Goal: Task Accomplishment & Management: Manage account settings

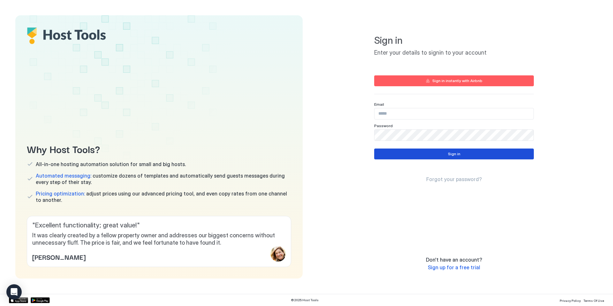
type input "**********"
click at [423, 157] on button "Sign in" at bounding box center [454, 153] width 160 height 11
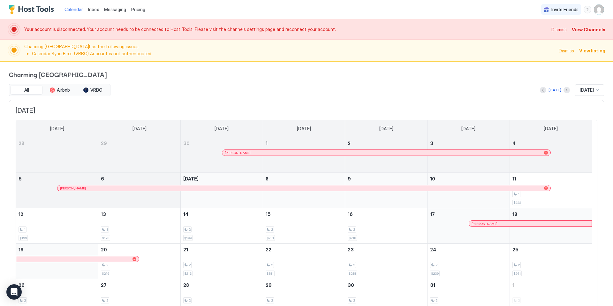
click at [588, 31] on span "View Channels" at bounding box center [589, 29] width 34 height 7
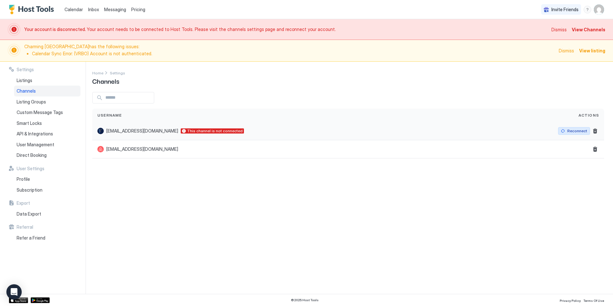
click at [575, 132] on div "Reconnect" at bounding box center [577, 131] width 20 height 6
type input "**********"
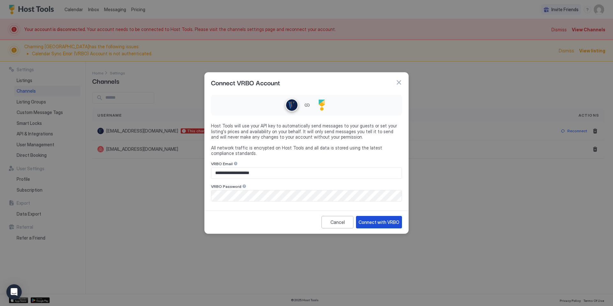
click at [380, 222] on div "Connect with VRBO" at bounding box center [378, 222] width 41 height 7
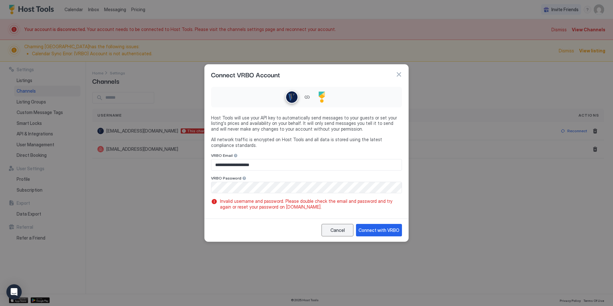
click at [344, 229] on div "Cancel" at bounding box center [337, 230] width 14 height 7
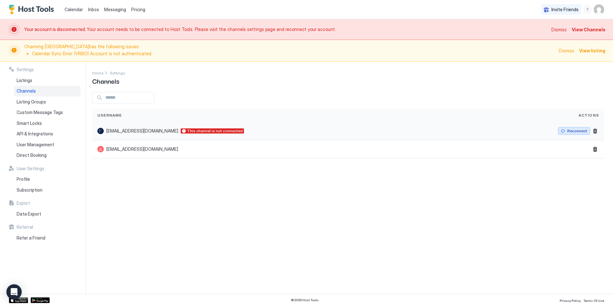
click at [575, 131] on div "Reconnect" at bounding box center [577, 131] width 20 height 6
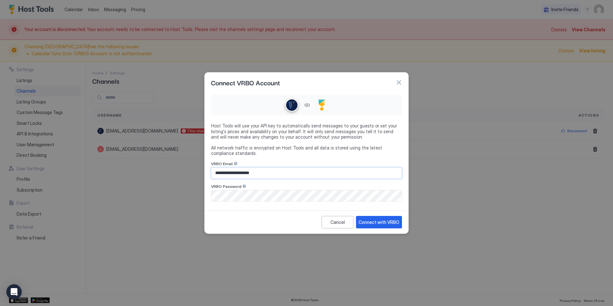
click at [317, 174] on input "**********" at bounding box center [306, 173] width 190 height 11
type input "**********"
click at [388, 222] on div "Connect with VRBO" at bounding box center [378, 222] width 41 height 7
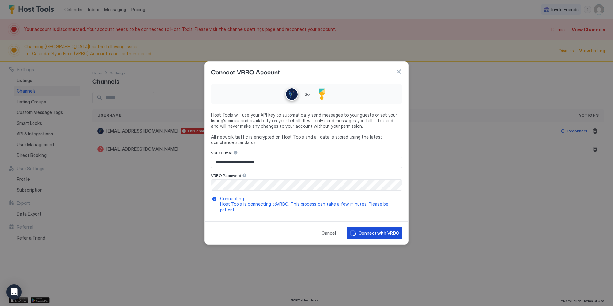
type input "**********"
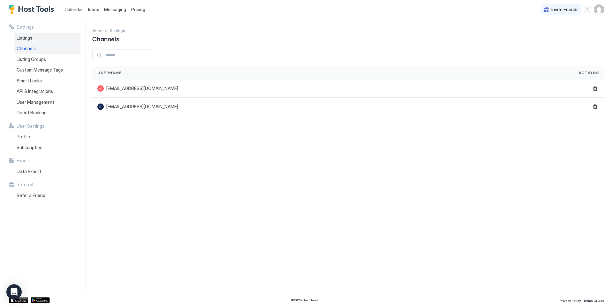
click at [27, 38] on span "Listings" at bounding box center [25, 38] width 16 height 6
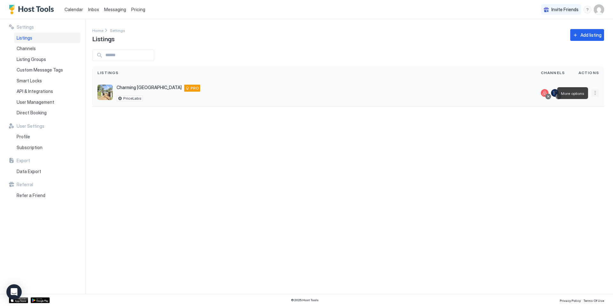
click at [594, 94] on button "More options" at bounding box center [595, 93] width 8 height 8
click at [577, 110] on span "Pricing" at bounding box center [572, 112] width 13 height 5
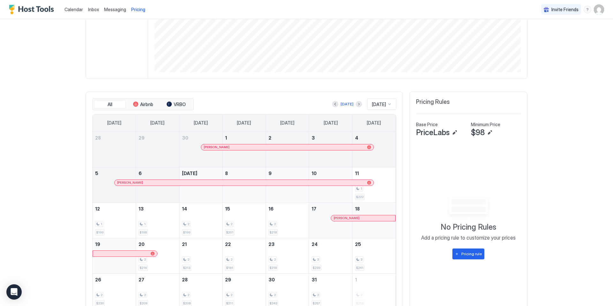
scroll to position [145, 0]
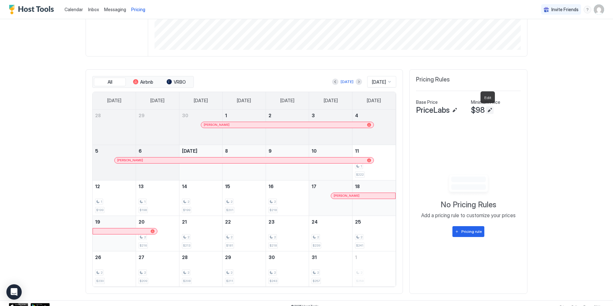
click at [489, 109] on button "Edit" at bounding box center [490, 110] width 8 height 8
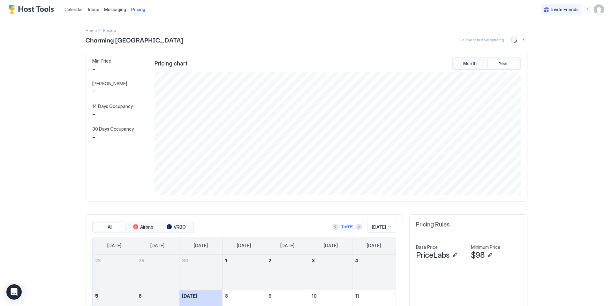
scroll to position [123, 367]
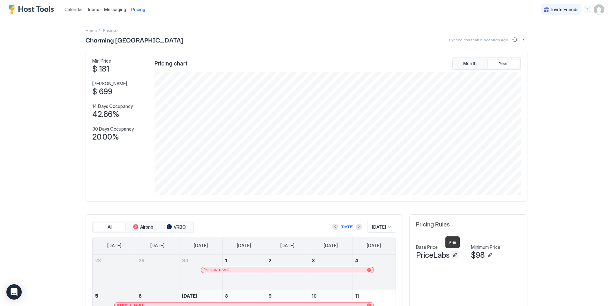
click at [454, 255] on button "Edit" at bounding box center [455, 255] width 8 height 8
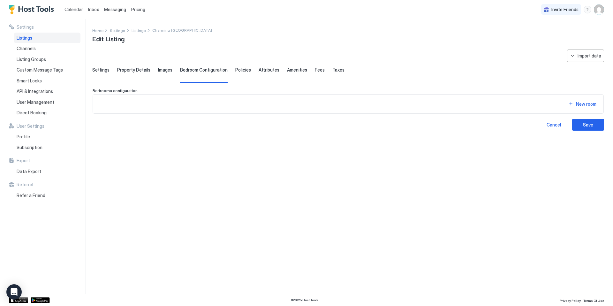
click at [132, 69] on span "Property Details" at bounding box center [133, 70] width 33 height 6
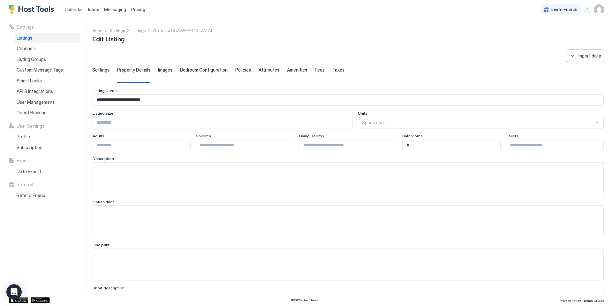
click at [163, 70] on span "Images" at bounding box center [165, 70] width 14 height 6
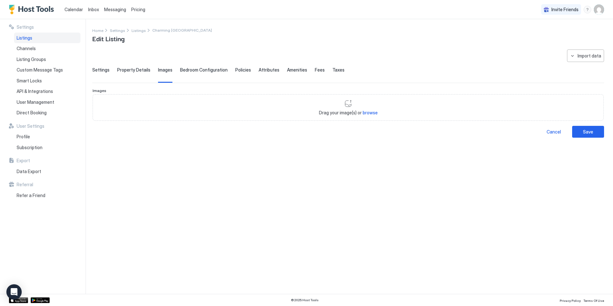
click at [195, 71] on span "Bedroom Configuration" at bounding box center [204, 70] width 48 height 6
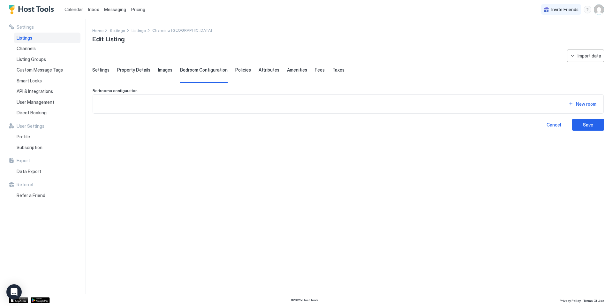
click at [246, 72] on span "Policies" at bounding box center [243, 70] width 16 height 6
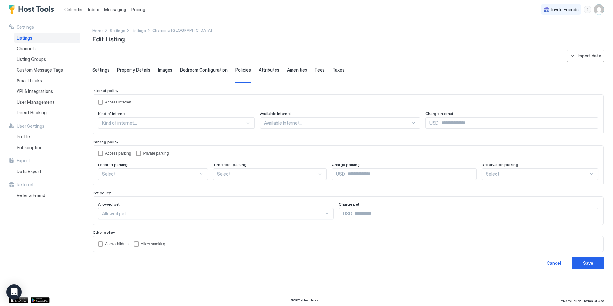
click at [261, 71] on span "Attributes" at bounding box center [268, 70] width 21 height 6
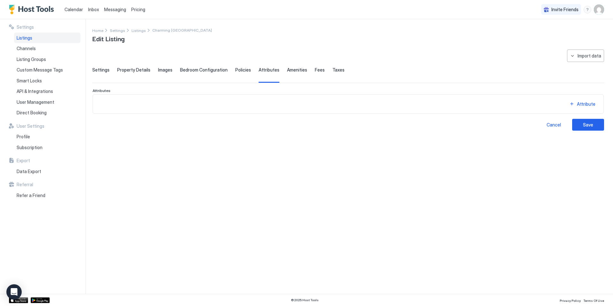
click at [293, 71] on span "Amenities" at bounding box center [297, 70] width 20 height 6
click at [317, 71] on span "Fees" at bounding box center [320, 70] width 10 height 6
click at [315, 70] on span "Fees" at bounding box center [320, 70] width 10 height 6
click at [31, 12] on img "Host Tools Logo" at bounding box center [33, 10] width 48 height 10
